Goal: Contribute content

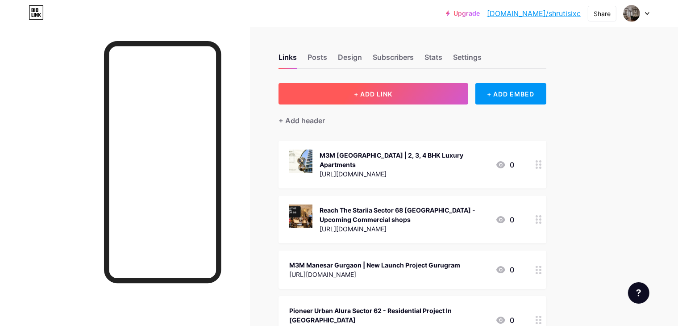
click at [463, 84] on button "+ ADD LINK" at bounding box center [374, 93] width 190 height 21
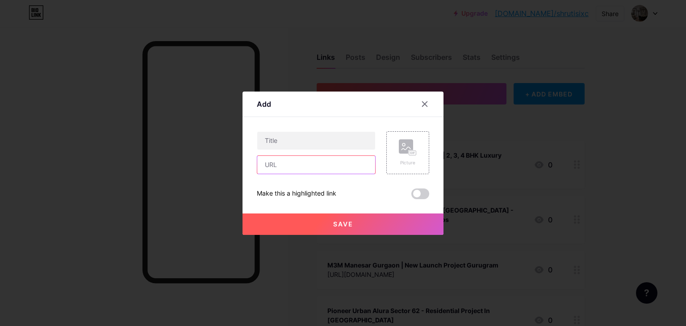
click at [287, 158] on input "text" at bounding box center [316, 165] width 118 height 18
paste input "[URL][DOMAIN_NAME]"
type input "[URL][DOMAIN_NAME]"
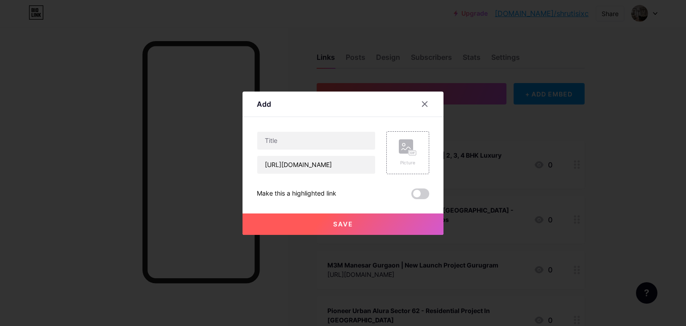
click at [283, 152] on div "[URL][DOMAIN_NAME]" at bounding box center [316, 152] width 119 height 43
click at [283, 143] on input "text" at bounding box center [316, 141] width 118 height 18
paste input "[GEOGRAPHIC_DATA]"
type input "[GEOGRAPHIC_DATA]"
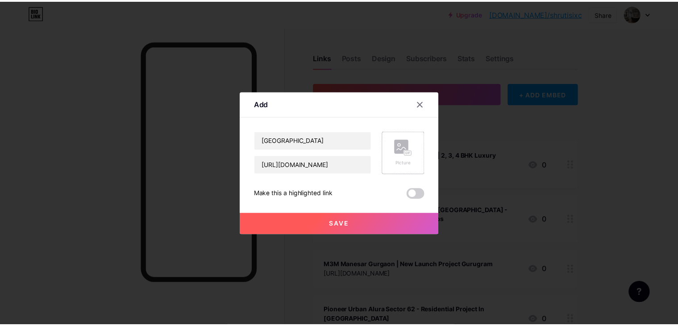
scroll to position [0, 0]
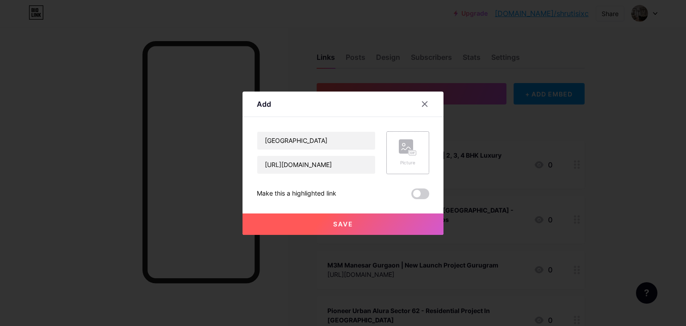
click at [409, 158] on div "Picture" at bounding box center [408, 152] width 18 height 27
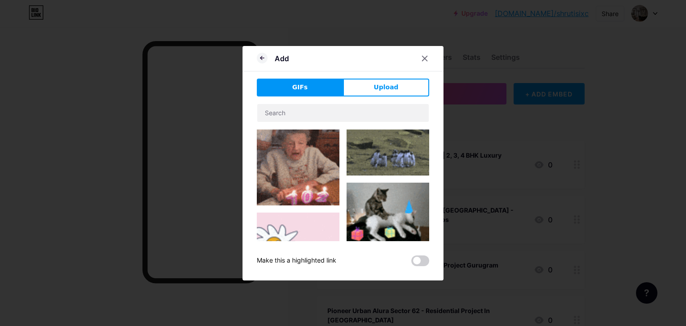
click at [375, 74] on div "Add GIFs Upload Content YouTube Play YouTube video without leaving your page. A…" at bounding box center [342, 163] width 201 height 234
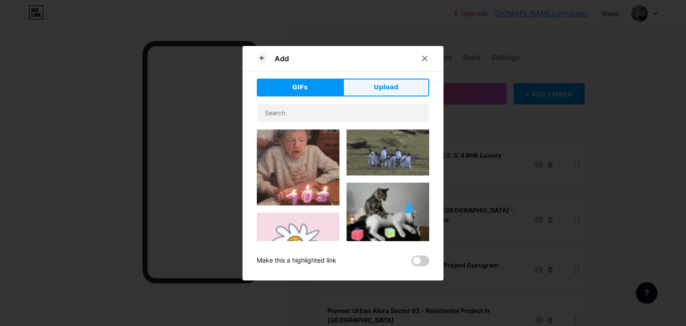
click at [375, 82] on button "Upload" at bounding box center [386, 88] width 86 height 18
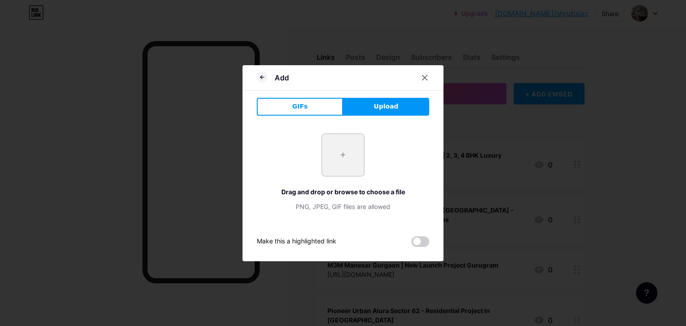
click at [338, 150] on input "file" at bounding box center [343, 155] width 42 height 42
type input "C:\fakepath\Indiabulls Heights Sector 104 [GEOGRAPHIC_DATA]png"
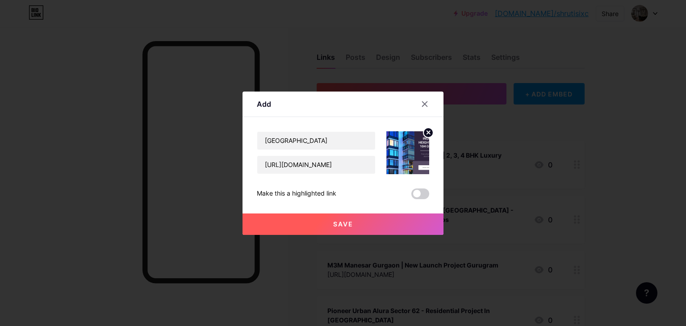
click at [379, 222] on button "Save" at bounding box center [342, 223] width 201 height 21
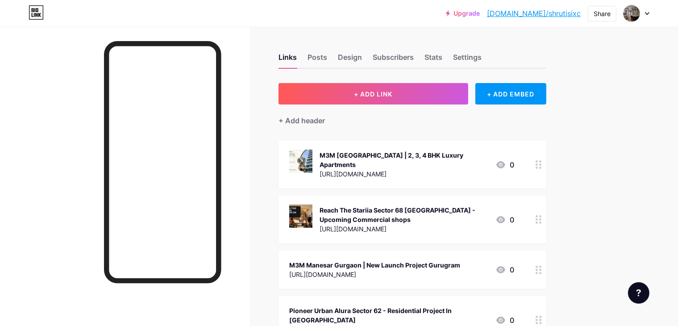
drag, startPoint x: 604, startPoint y: 12, endPoint x: 334, endPoint y: 46, distance: 271.3
click at [334, 46] on div "Links Posts Design Subscribers Stats Settings" at bounding box center [413, 52] width 268 height 31
click at [591, 13] on div "Share" at bounding box center [602, 14] width 29 height 16
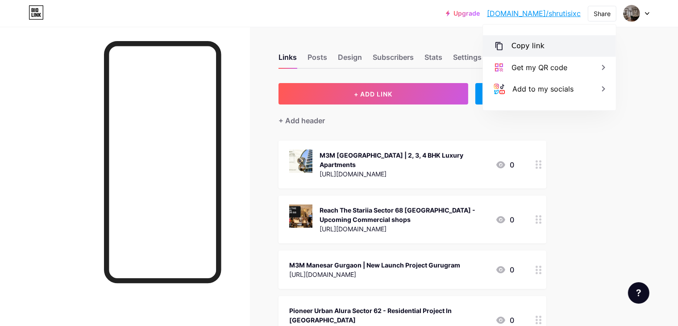
click at [537, 44] on div "Copy link" at bounding box center [528, 46] width 33 height 11
click at [537, 46] on div "Copy link" at bounding box center [528, 46] width 33 height 11
